Goal: Communication & Community: Participate in discussion

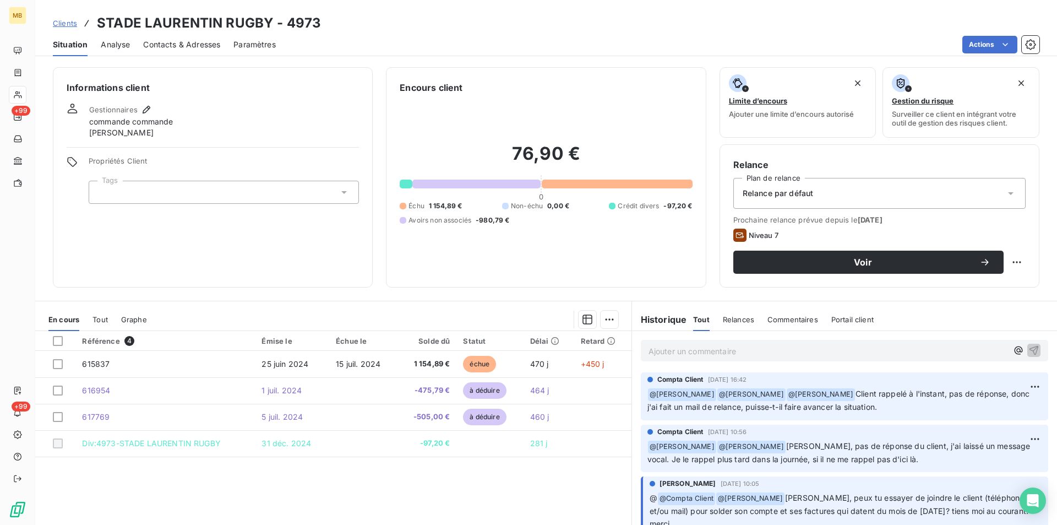
click at [697, 353] on p "Ajouter un commentaire ﻿" at bounding box center [827, 351] width 359 height 14
click at [1014, 346] on icon "button" at bounding box center [1018, 350] width 8 height 8
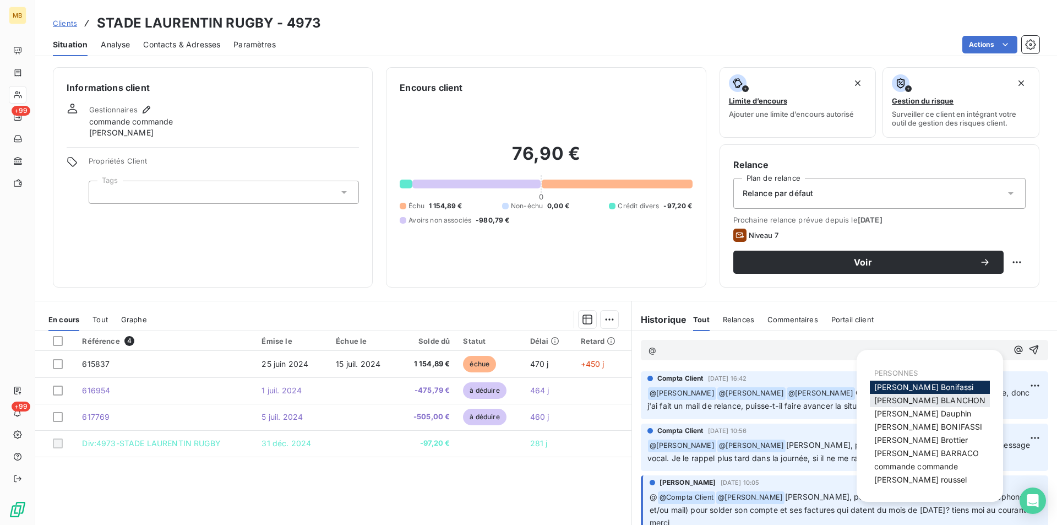
click at [921, 404] on span "[PERSON_NAME]" at bounding box center [929, 399] width 111 height 9
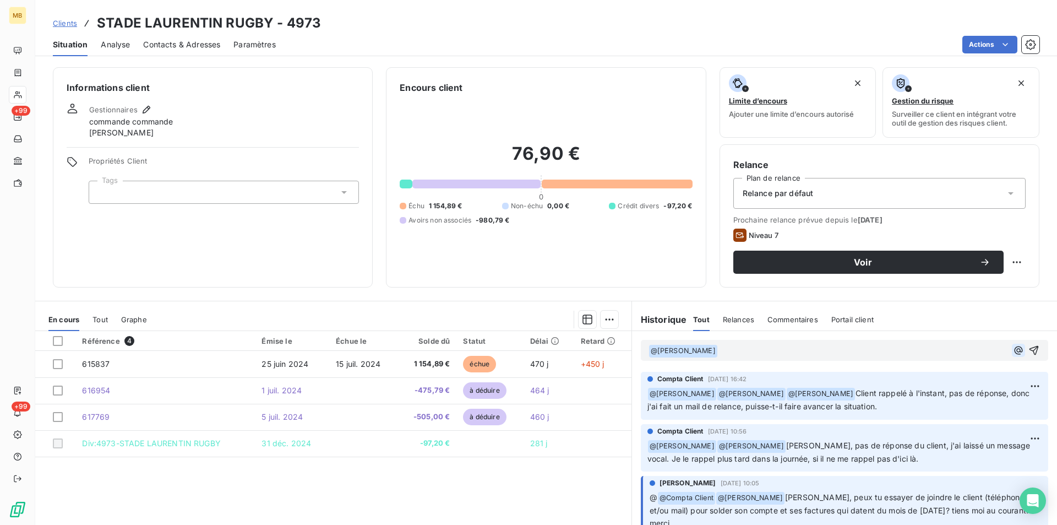
click at [1013, 347] on icon "button" at bounding box center [1018, 350] width 11 height 11
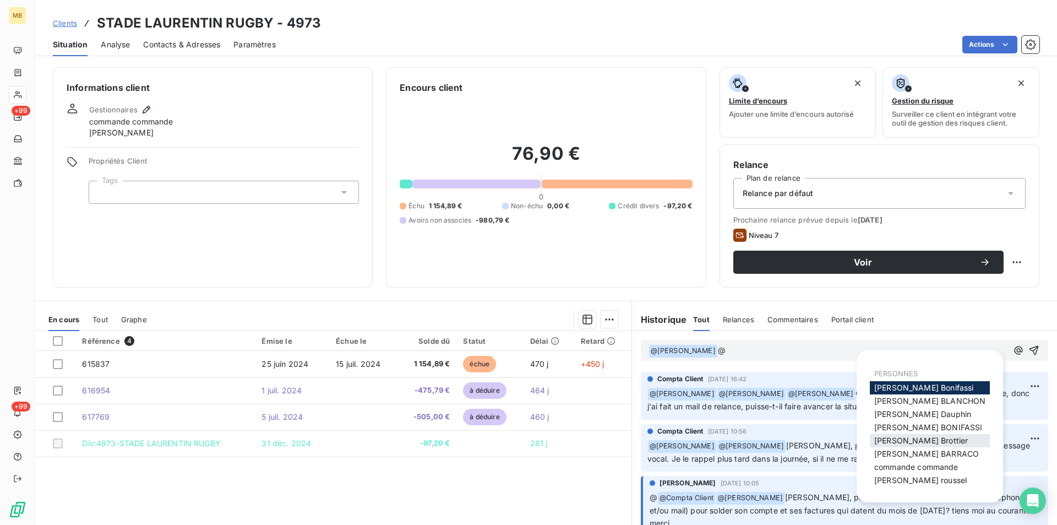
click at [903, 443] on span "[PERSON_NAME]" at bounding box center [921, 439] width 94 height 9
click at [1014, 349] on icon "button" at bounding box center [1018, 350] width 8 height 8
click at [902, 478] on span "[PERSON_NAME]" at bounding box center [920, 479] width 92 height 9
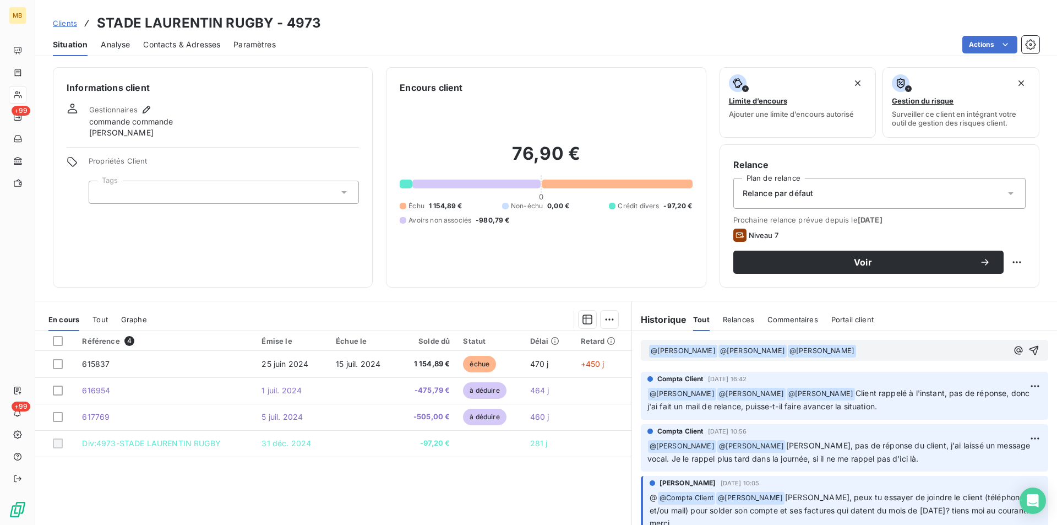
click at [884, 353] on p "﻿ @ [PERSON_NAME] ﻿ ﻿ @ [PERSON_NAME] ﻿ ﻿ @ [PERSON_NAME] ﻿ ﻿" at bounding box center [827, 350] width 359 height 13
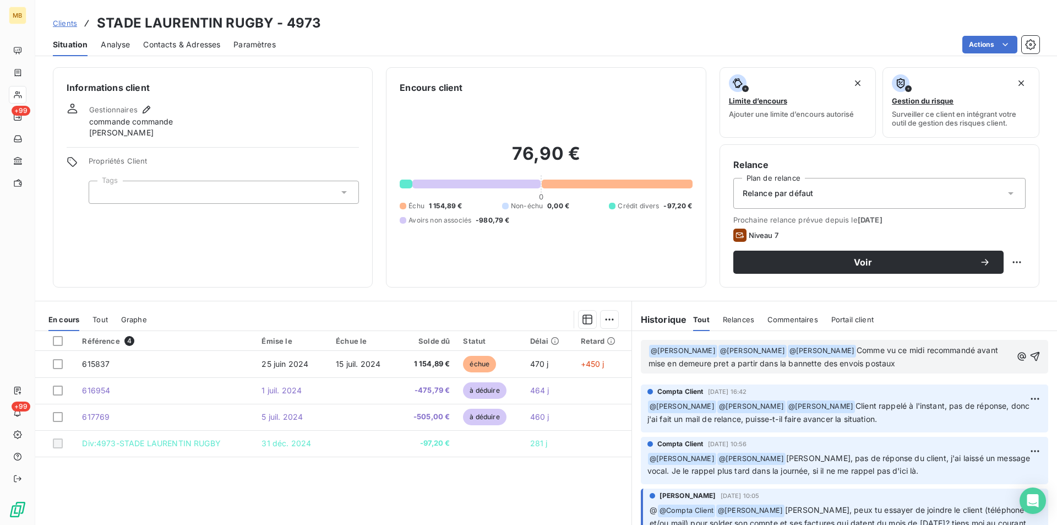
drag, startPoint x: 891, startPoint y: 362, endPoint x: 853, endPoint y: 348, distance: 40.4
click at [853, 348] on p "﻿ @ [PERSON_NAME] ﻿ ﻿ @ [PERSON_NAME] ﻿ ﻿ @ [PERSON_NAME] ﻿ Comme vu ce midi re…" at bounding box center [829, 357] width 363 height 26
copy span "Comme vu ce midi recommandé avant mise en demeure pret a partir dans la bannett…"
click at [887, 353] on span "Comme vu ce midi recommandé avant mise en demeure pret a partir dans la bannett…" at bounding box center [824, 356] width 352 height 23
click at [889, 346] on span "Comme vu ce midi recommandé avant mise en demeure pret a partir dans la bannett…" at bounding box center [824, 356] width 352 height 23
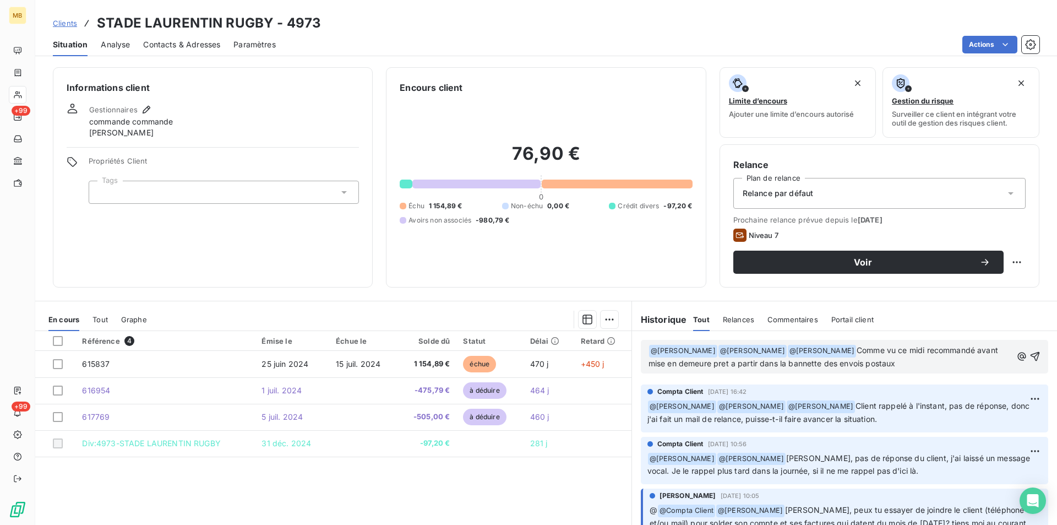
click at [920, 346] on span "Comme vu ce midi recommandé avant mise en demeure pret a partir dans la bannett…" at bounding box center [824, 356] width 352 height 23
click at [744, 363] on span "Comme vu ce midi, recommandé avant mise en demeure pret a partir dans la bannet…" at bounding box center [825, 356] width 354 height 23
click at [754, 363] on span "Comme vu ce midi, recommandé avant mise en demeure prêt a partir dans la bannet…" at bounding box center [825, 356] width 354 height 23
click at [920, 351] on span "Comme vu ce midi, recommandé avant mise en demeure prêt à partir dans la bannet…" at bounding box center [825, 356] width 354 height 23
click at [1029, 355] on icon "button" at bounding box center [1034, 356] width 11 height 11
